Goal: Task Accomplishment & Management: Complete application form

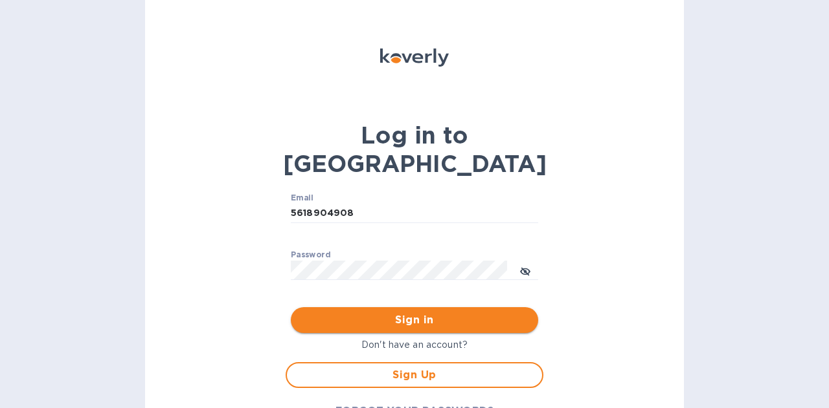
click at [441, 313] on span "Sign in" at bounding box center [414, 321] width 227 height 16
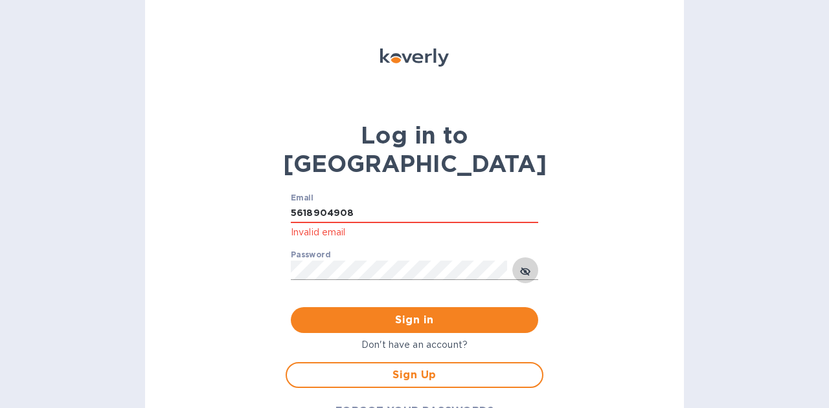
click at [522, 268] on icon "toggle password visibility" at bounding box center [525, 271] width 10 height 6
click at [408, 204] on input "5618904908" at bounding box center [414, 213] width 247 height 19
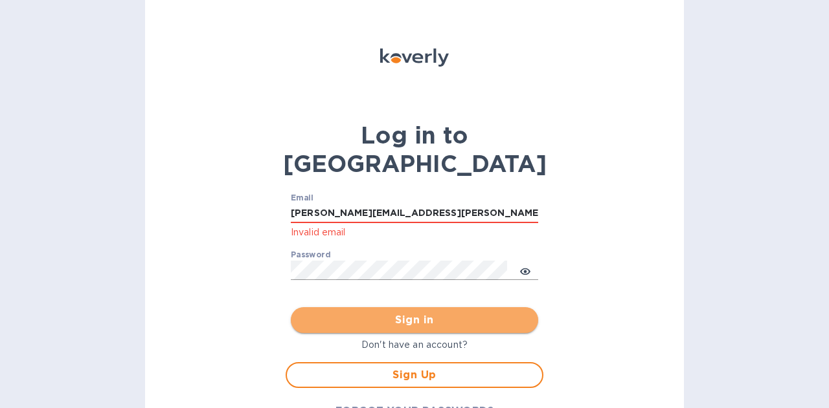
click at [401, 313] on span "Sign in" at bounding box center [414, 321] width 227 height 16
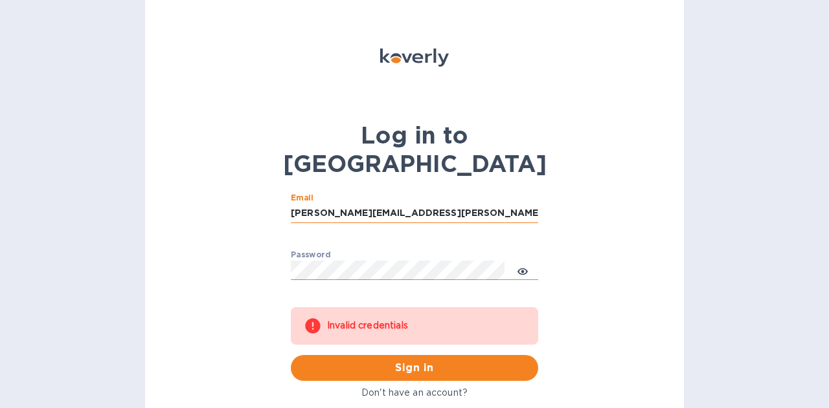
click at [442, 204] on input "todd.j.schuler@saint-gobain.com" at bounding box center [414, 213] width 247 height 19
drag, startPoint x: 455, startPoint y: 183, endPoint x: 364, endPoint y: 178, distance: 91.4
click at [364, 204] on input "todd.j.schuler@saint-gobain.com" at bounding box center [414, 213] width 247 height 19
type input "[PERSON_NAME][EMAIL_ADDRESS][PERSON_NAME][DOMAIN_NAME]"
click at [395, 361] on span "Sign in" at bounding box center [414, 369] width 227 height 16
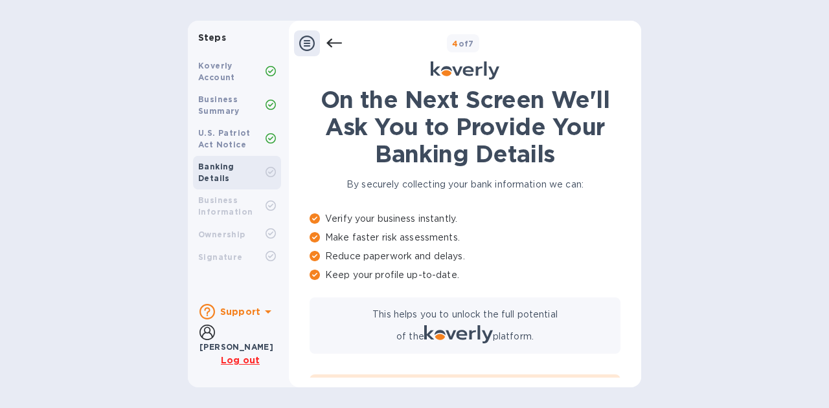
scroll to position [132, 0]
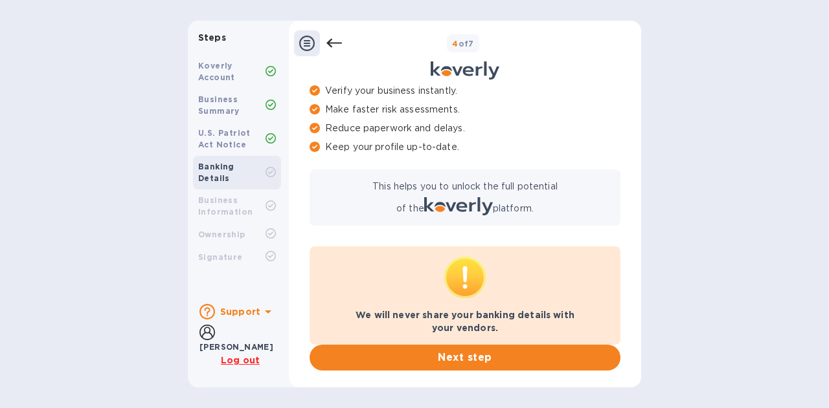
click at [304, 40] on icon at bounding box center [307, 44] width 16 height 16
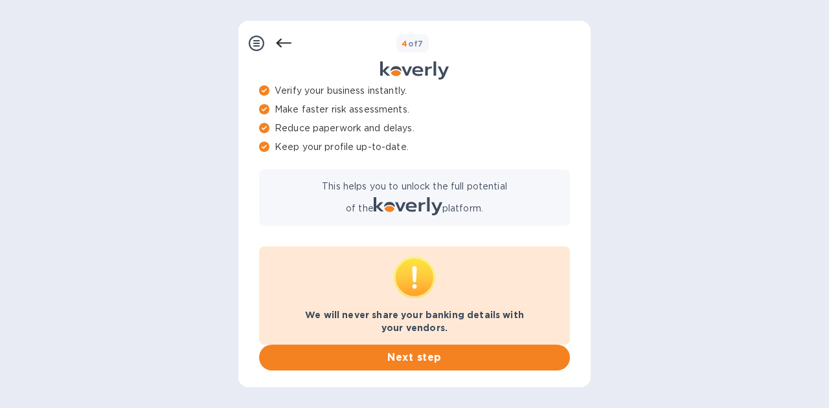
click at [282, 39] on icon at bounding box center [284, 44] width 16 height 16
click at [357, 349] on button "Next step" at bounding box center [414, 358] width 311 height 26
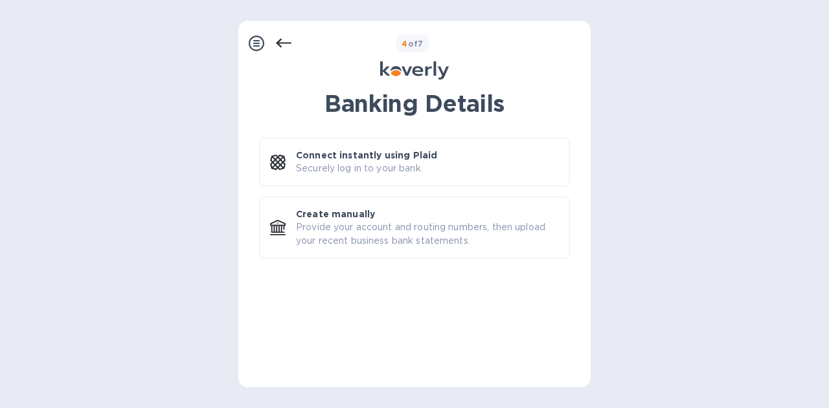
scroll to position [0, 0]
click at [260, 39] on icon at bounding box center [257, 44] width 16 height 16
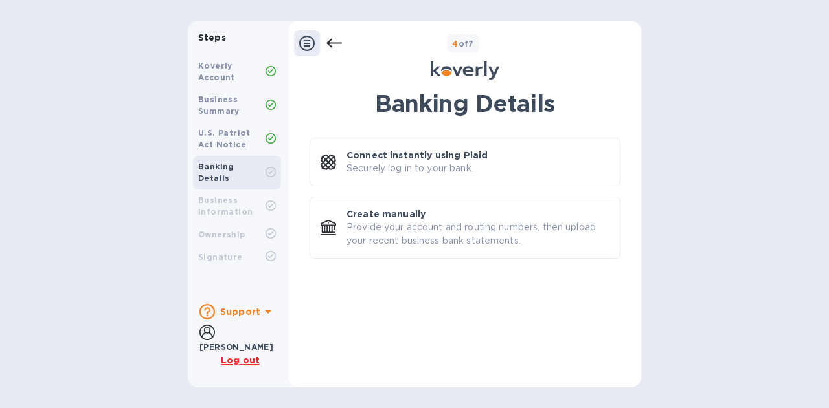
click at [233, 360] on u "Log out" at bounding box center [240, 360] width 39 height 10
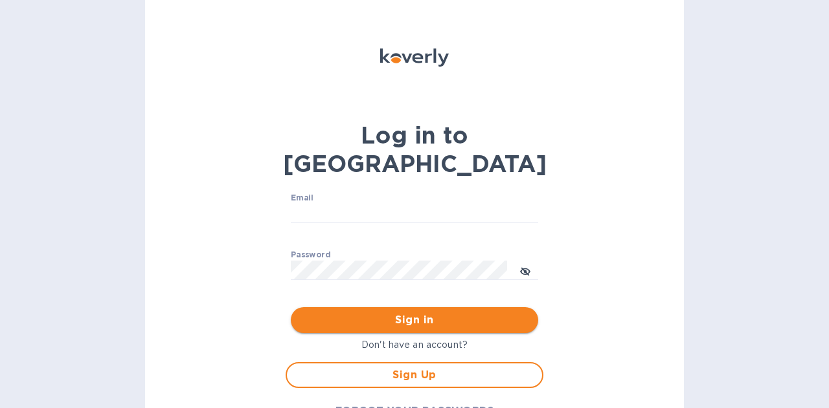
type input "[PERSON_NAME][EMAIL_ADDRESS][PERSON_NAME][DOMAIN_NAME]"
click at [427, 313] on span "Sign in" at bounding box center [414, 321] width 227 height 16
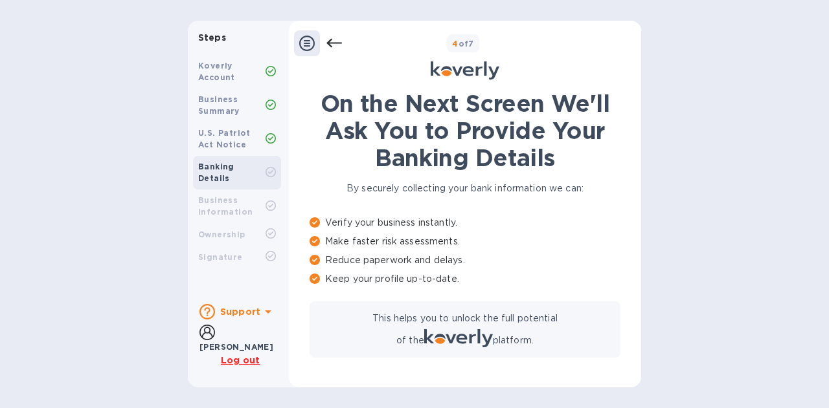
scroll to position [132, 0]
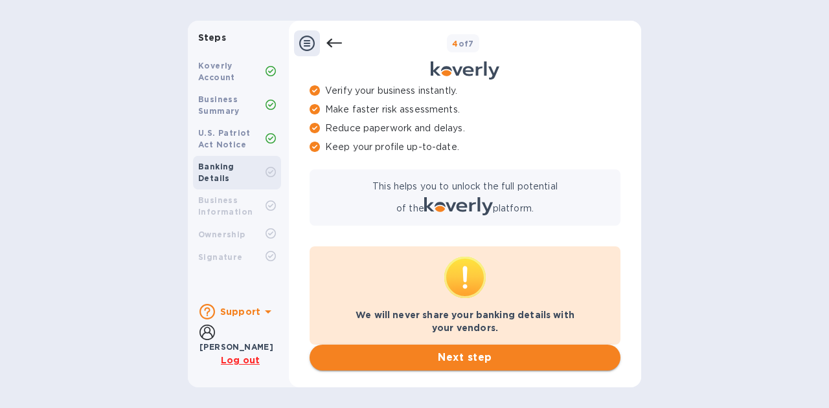
click at [372, 357] on span "Next step" at bounding box center [465, 358] width 290 height 16
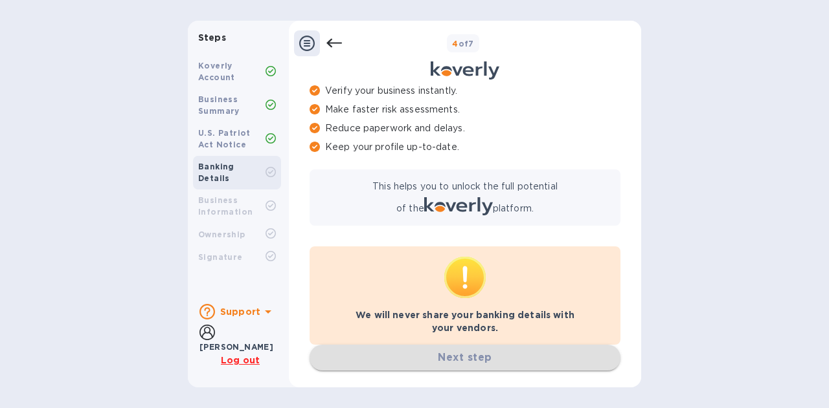
scroll to position [0, 0]
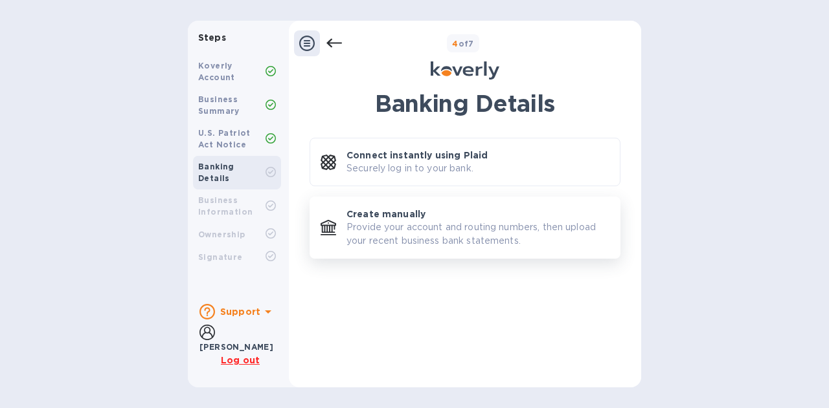
click at [394, 214] on p "Create manually" at bounding box center [385, 214] width 79 height 13
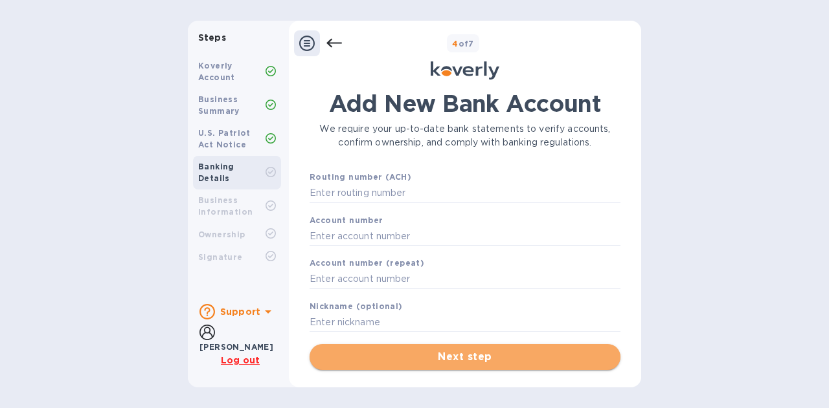
click at [407, 358] on span "Next step" at bounding box center [465, 358] width 290 height 16
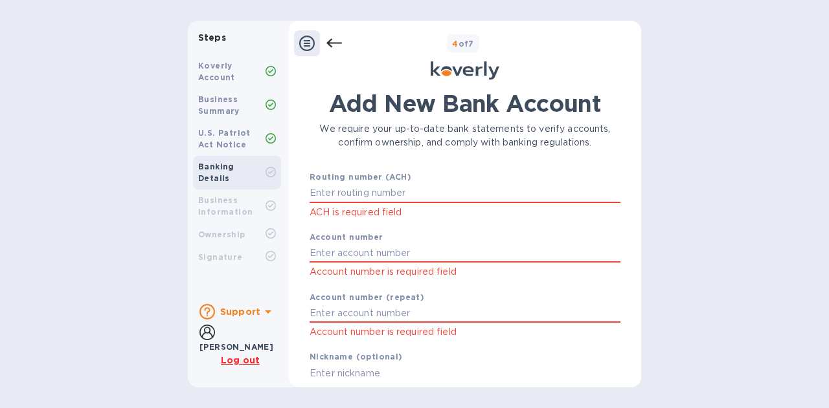
scroll to position [39, 0]
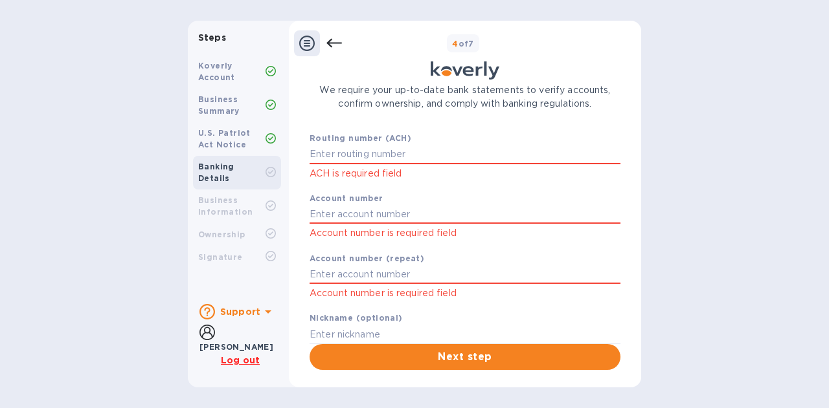
click at [337, 42] on icon at bounding box center [334, 44] width 16 height 16
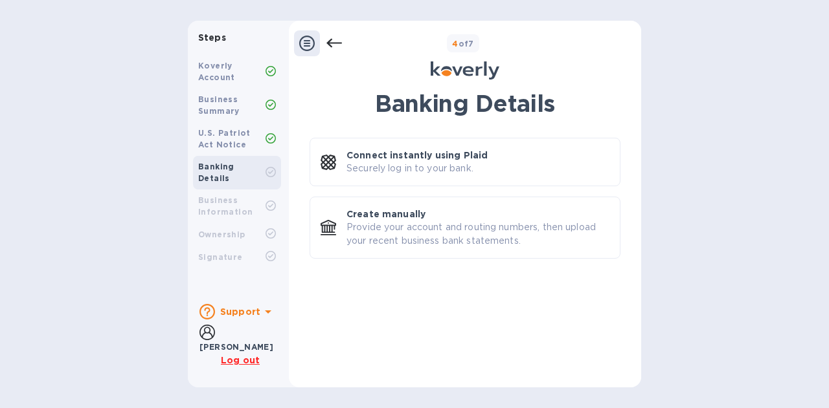
scroll to position [0, 0]
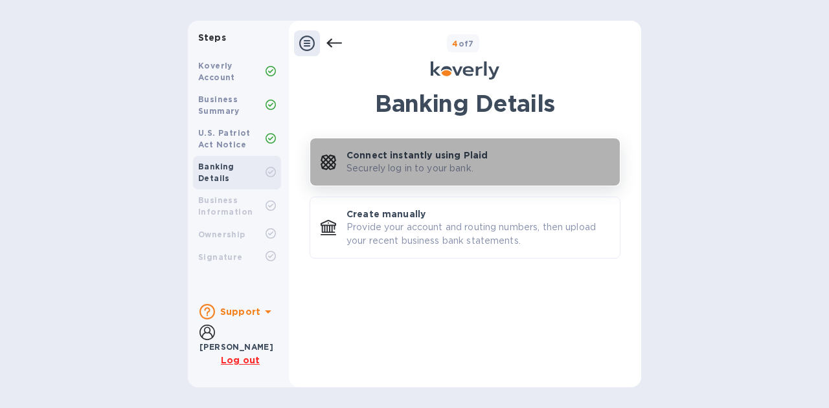
click at [360, 159] on p "Connect instantly using Plaid" at bounding box center [416, 155] width 141 height 13
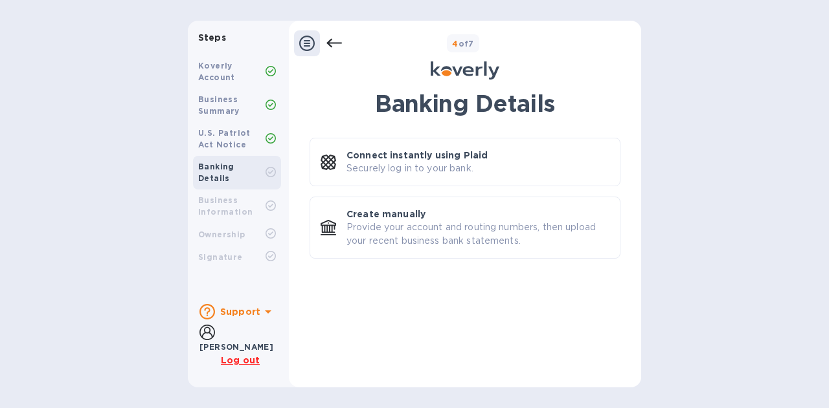
click at [250, 313] on b "Support" at bounding box center [240, 312] width 40 height 10
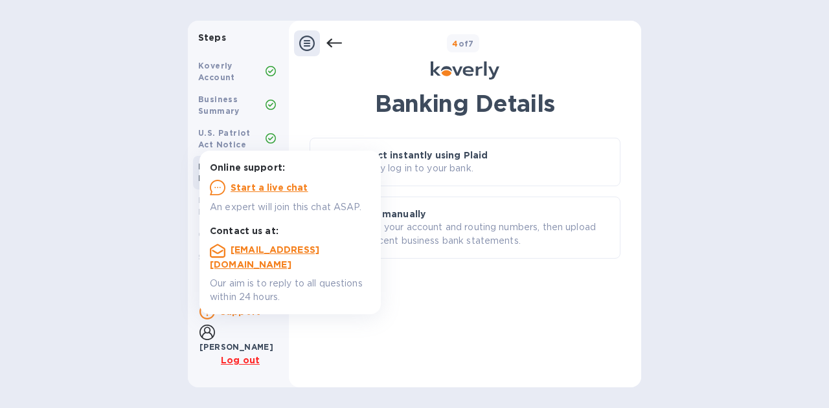
click at [288, 190] on u "Start a live chat" at bounding box center [269, 188] width 78 height 10
